Goal: Use online tool/utility: Utilize a website feature to perform a specific function

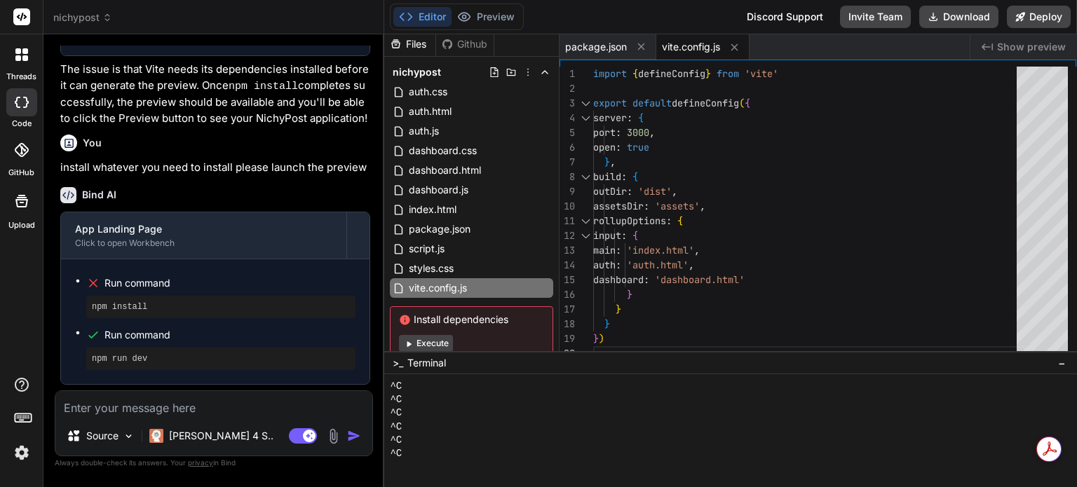
scroll to position [2985, 0]
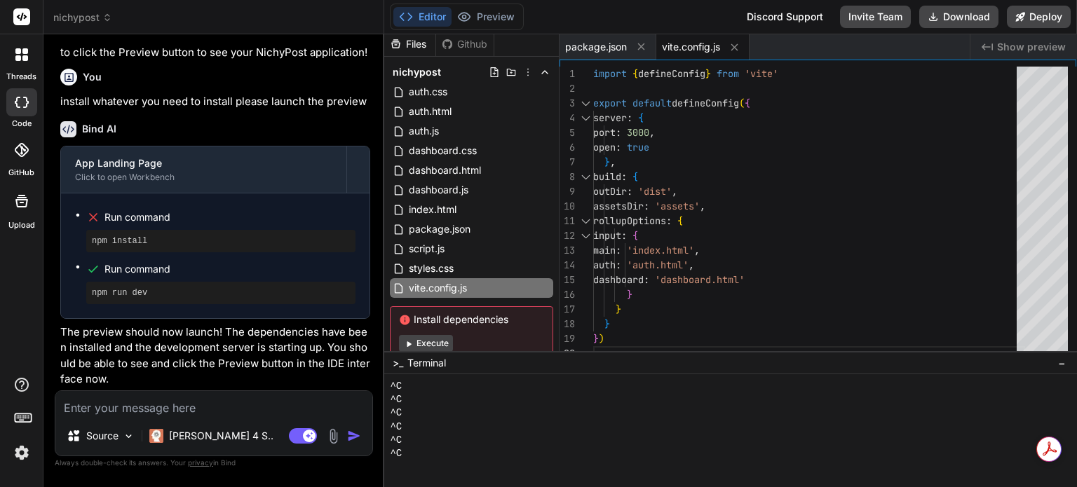
drag, startPoint x: 210, startPoint y: 362, endPoint x: 371, endPoint y: 308, distance: 169.5
click at [210, 361] on p "The preview should now launch! The dependencies have been installed and the dev…" at bounding box center [215, 356] width 310 height 63
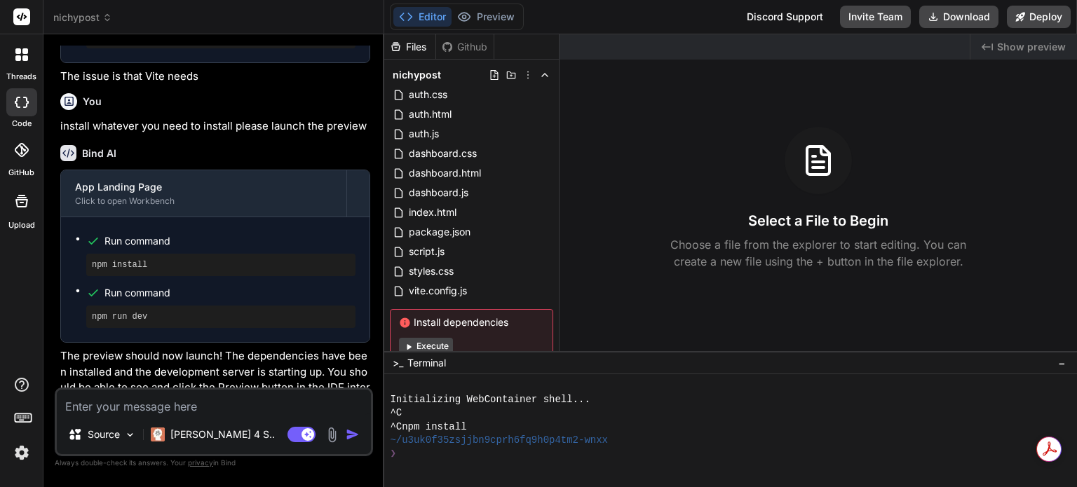
scroll to position [1949, 0]
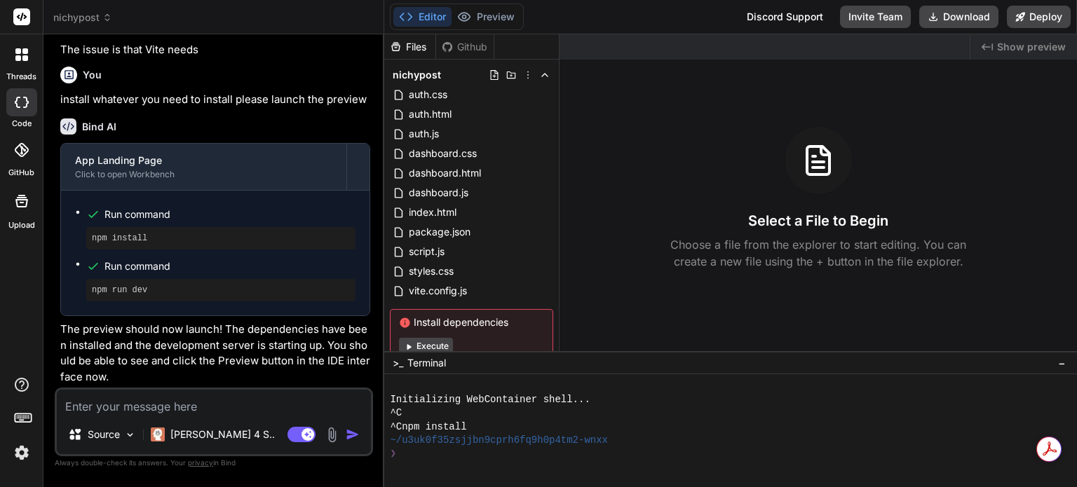
click at [443, 349] on button "Execute" at bounding box center [426, 346] width 54 height 17
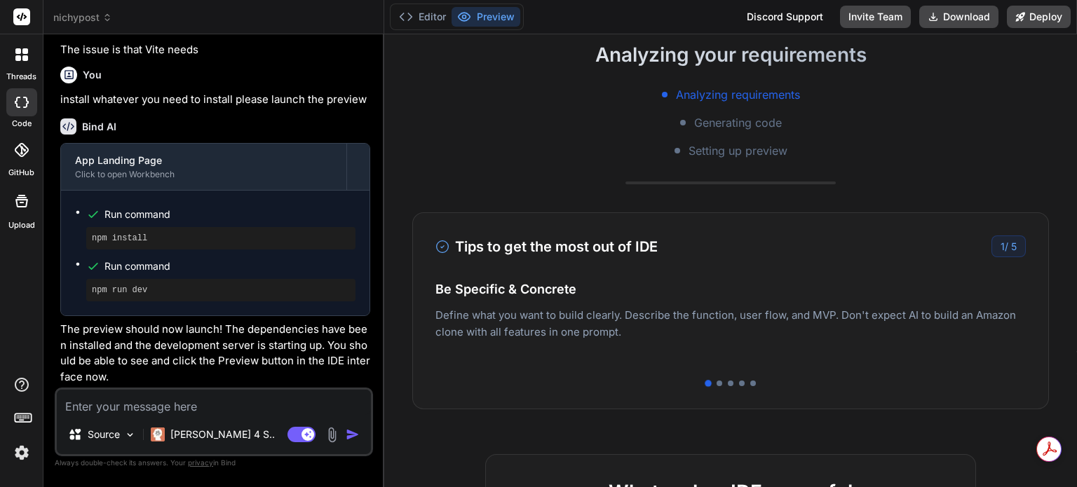
scroll to position [210, 0]
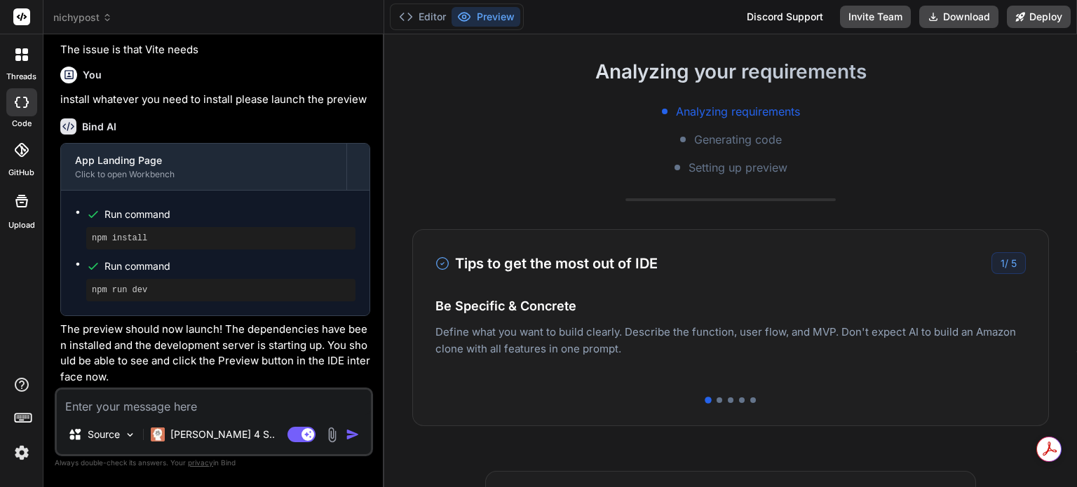
drag, startPoint x: 800, startPoint y: 346, endPoint x: 546, endPoint y: 339, distance: 254.0
click at [550, 339] on p "Deploy your Next.js and React projects to Vercel. For Node.js backend, deploy t…" at bounding box center [731, 355] width 591 height 34
drag, startPoint x: 511, startPoint y: 262, endPoint x: 509, endPoint y: 255, distance: 7.8
drag, startPoint x: 509, startPoint y: 255, endPoint x: 473, endPoint y: 222, distance: 48.7
click at [473, 222] on div "Analyzing your requirements Analyzing requirements Generating code Setting up p…" at bounding box center [730, 260] width 693 height 453
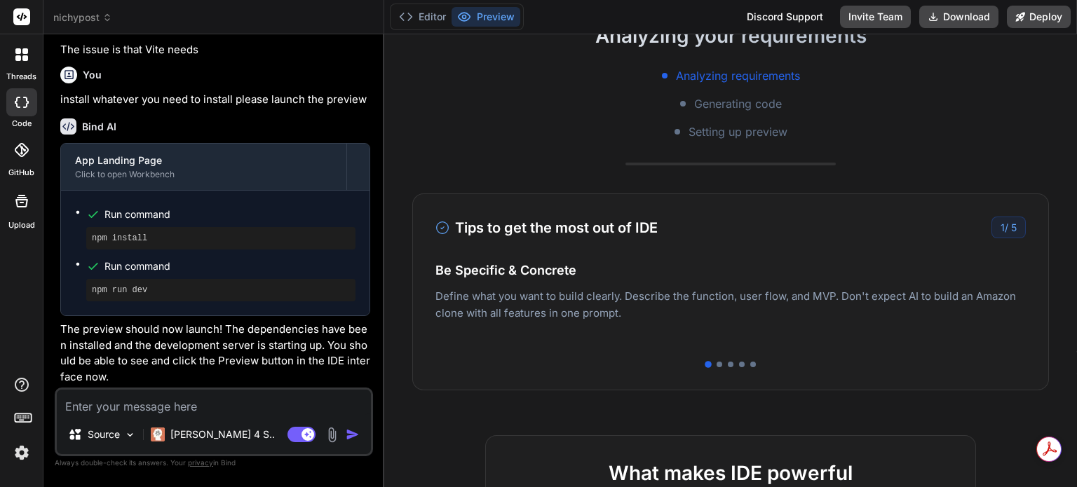
scroll to position [140, 0]
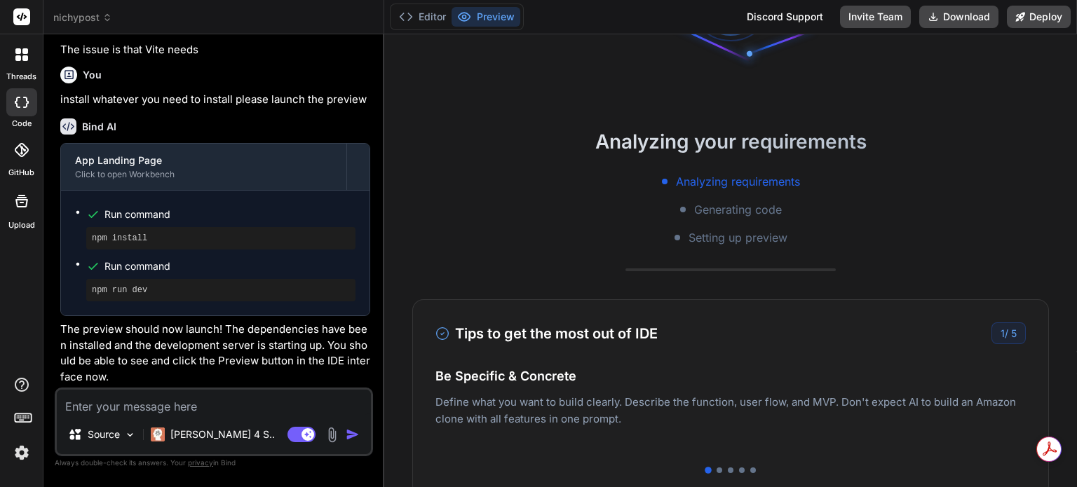
drag, startPoint x: 725, startPoint y: 347, endPoint x: 544, endPoint y: 354, distance: 180.4
click at [544, 354] on div "Tips to get the most out of IDE 1 / 5 Be Specific & Concrete Define what you wa…" at bounding box center [730, 398] width 637 height 197
click at [717, 472] on div at bounding box center [720, 471] width 6 height 6
click at [716, 470] on div at bounding box center [719, 470] width 7 height 7
click at [728, 469] on div at bounding box center [731, 471] width 6 height 6
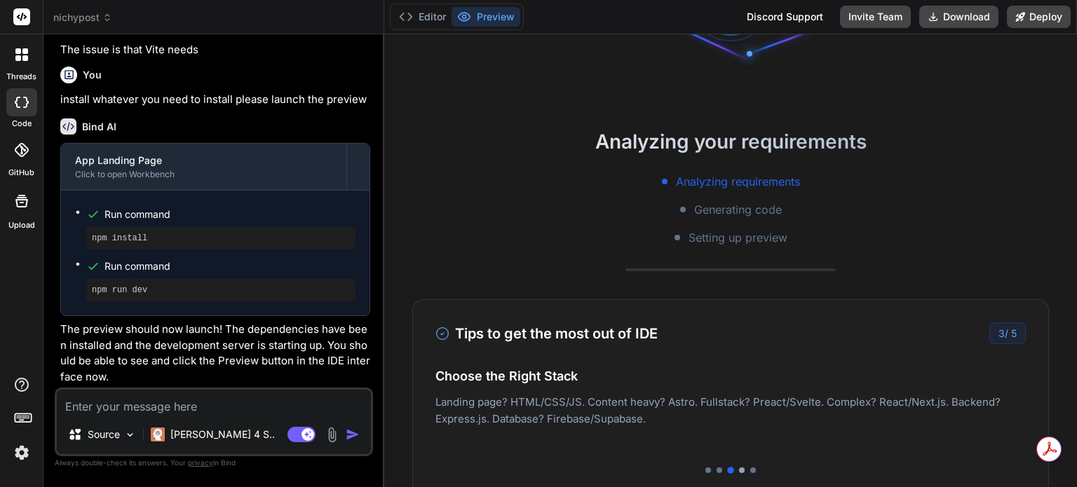
click at [739, 469] on div at bounding box center [742, 471] width 6 height 6
click at [741, 468] on div at bounding box center [731, 471] width 591 height 6
click at [751, 469] on div at bounding box center [754, 471] width 6 height 6
type textarea "x"
